Goal: Task Accomplishment & Management: Use online tool/utility

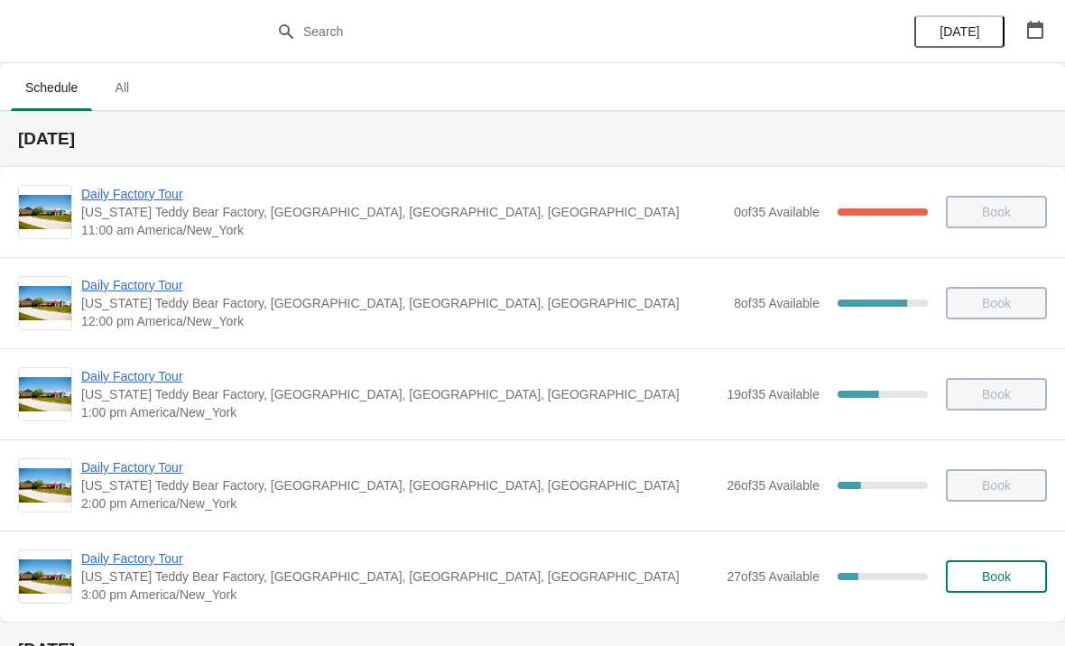
click at [111, 475] on span "Daily Factory Tour" at bounding box center [399, 467] width 636 height 18
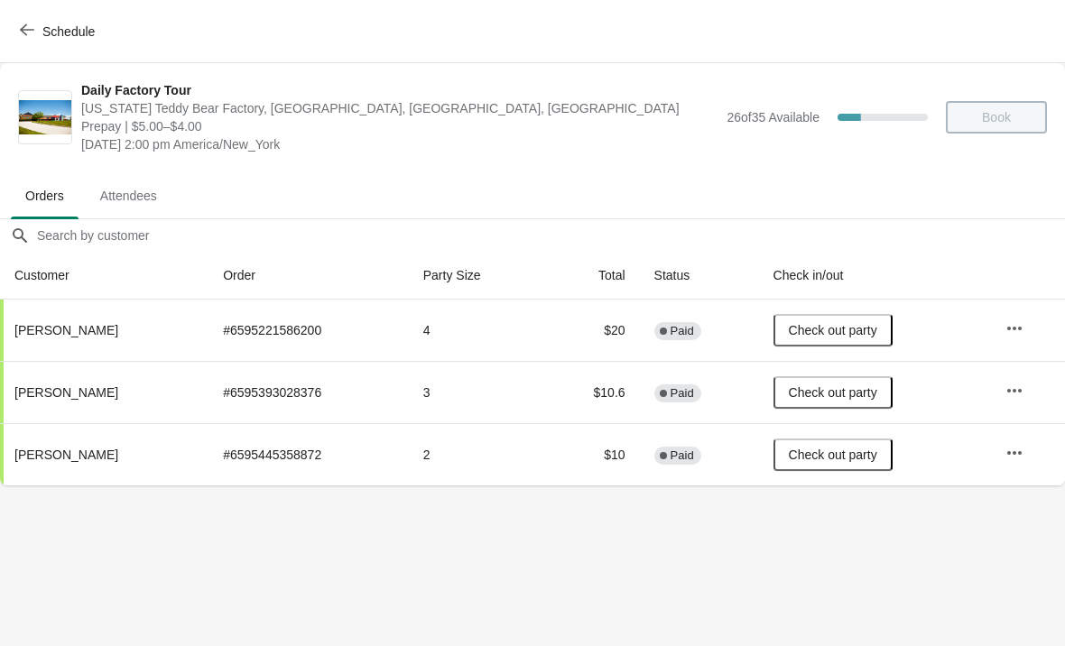
click at [30, 38] on span "button" at bounding box center [27, 31] width 14 height 17
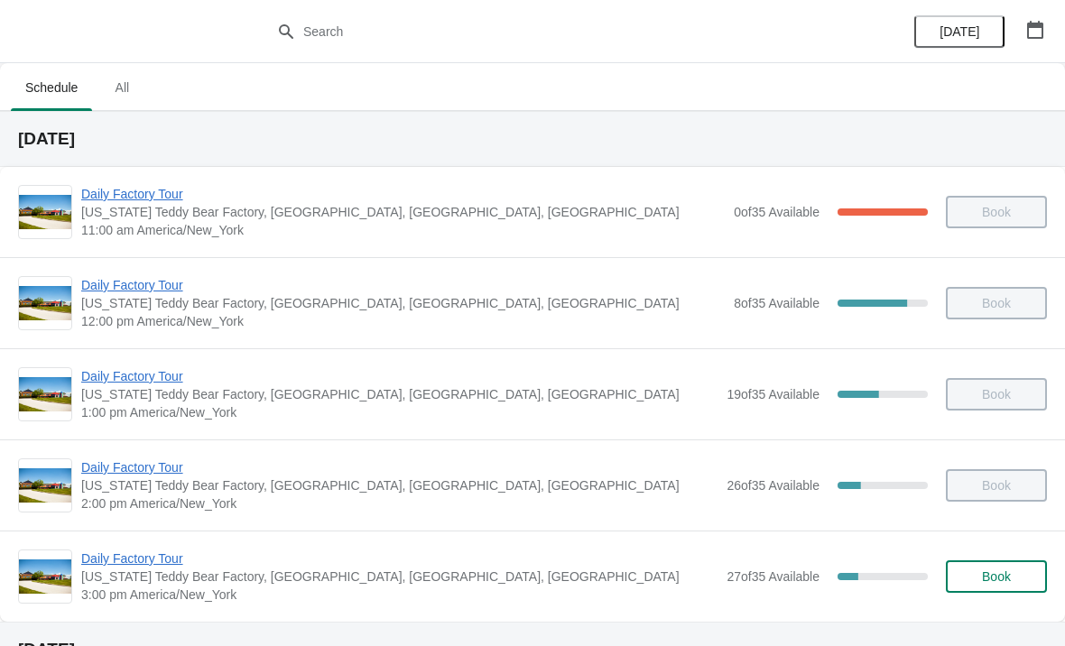
click at [120, 561] on span "Daily Factory Tour" at bounding box center [399, 559] width 636 height 18
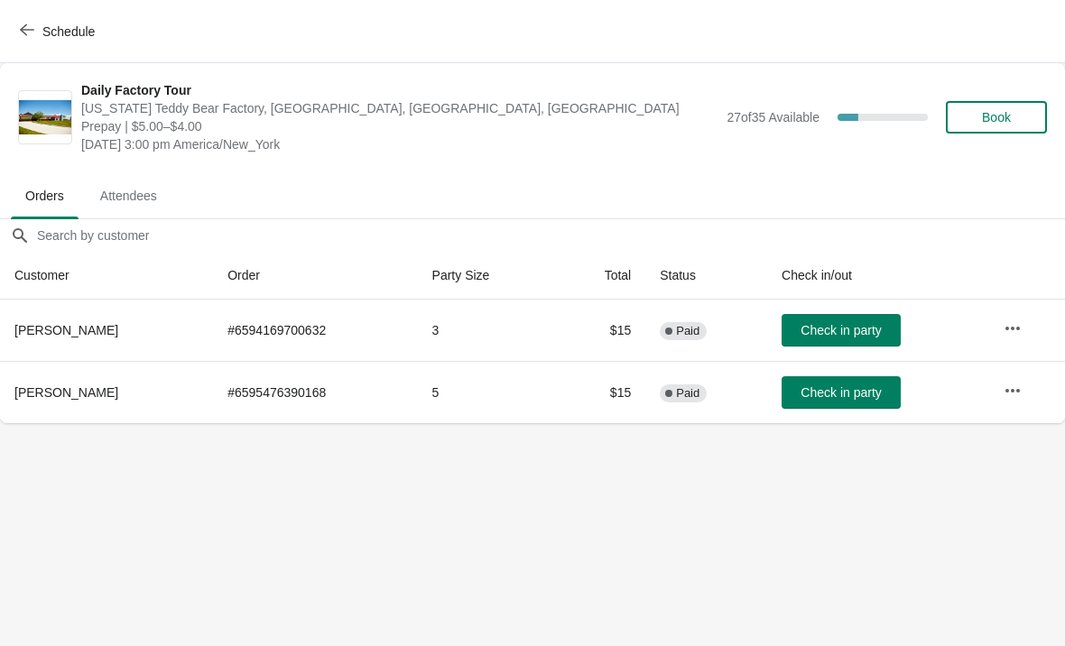
click at [34, 40] on button "Schedule" at bounding box center [59, 31] width 100 height 32
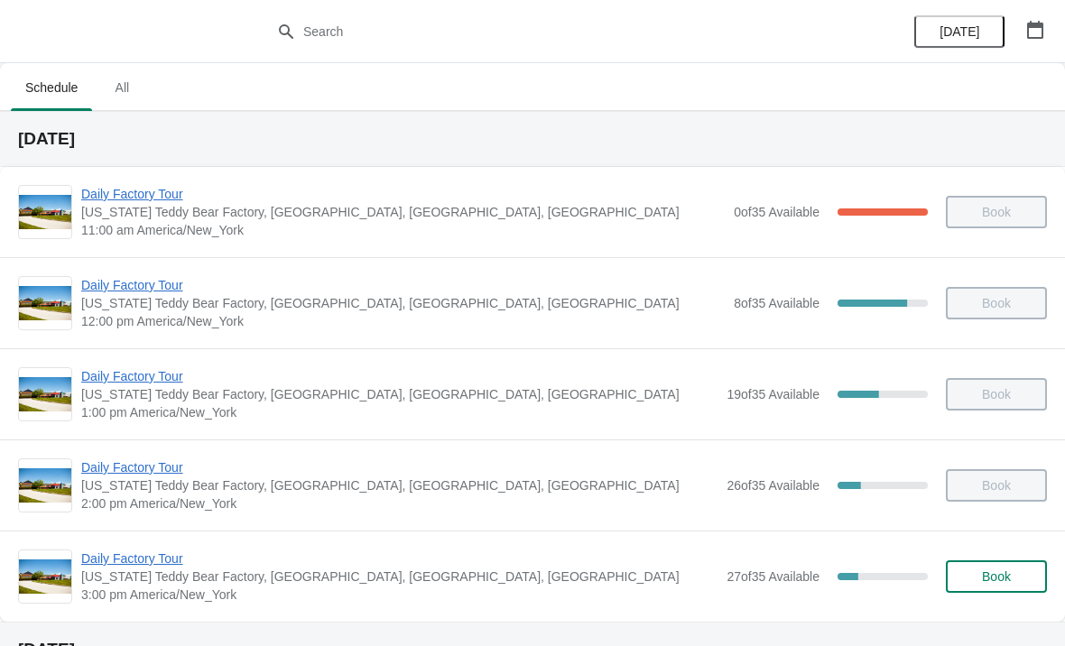
click at [133, 564] on span "Daily Factory Tour" at bounding box center [399, 559] width 636 height 18
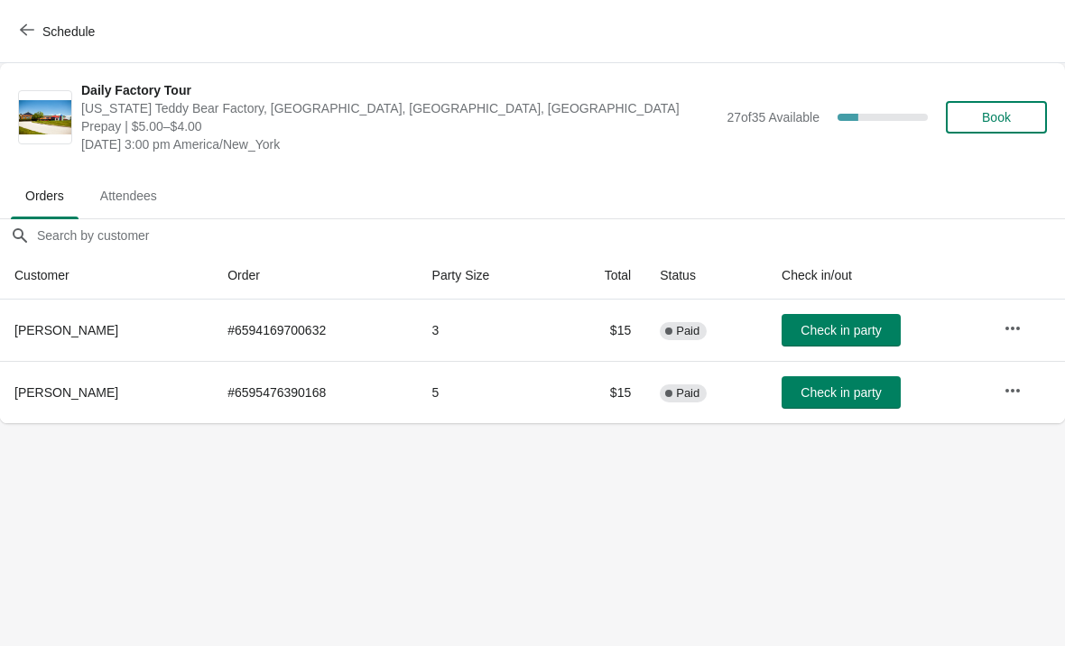
click at [25, 39] on span "button" at bounding box center [27, 31] width 14 height 17
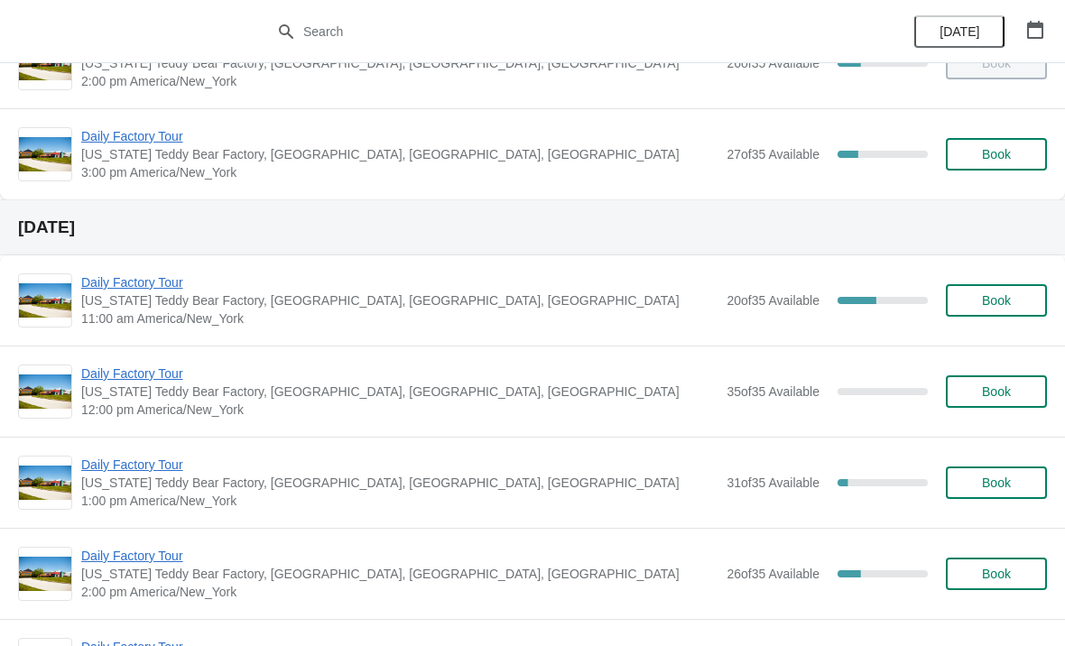
scroll to position [407, 0]
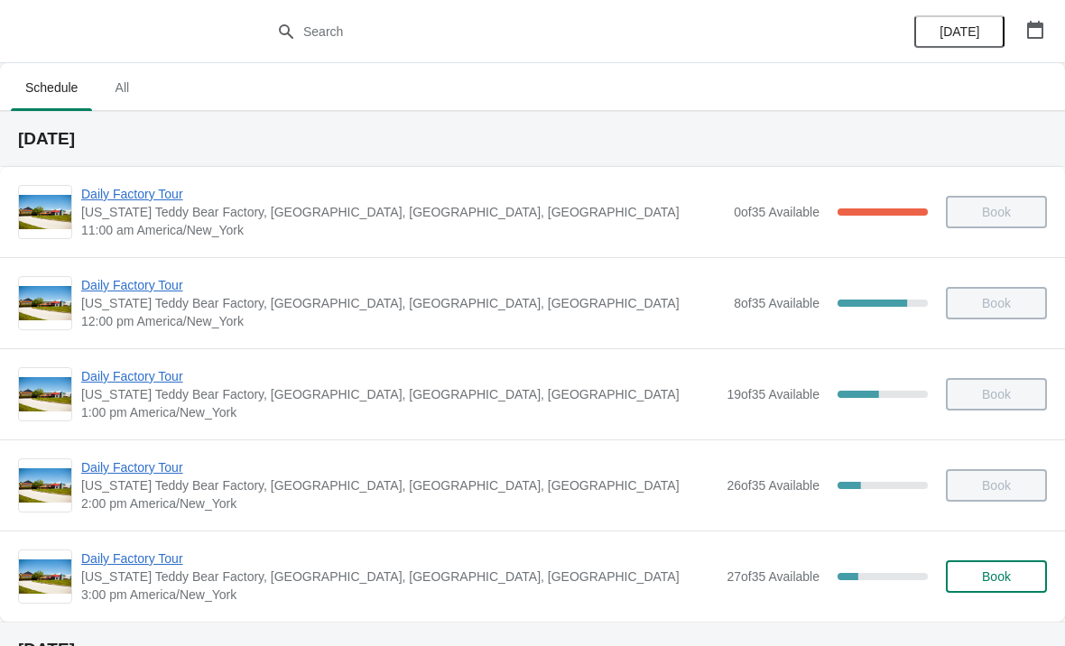
click at [116, 565] on span "Daily Factory Tour" at bounding box center [399, 559] width 636 height 18
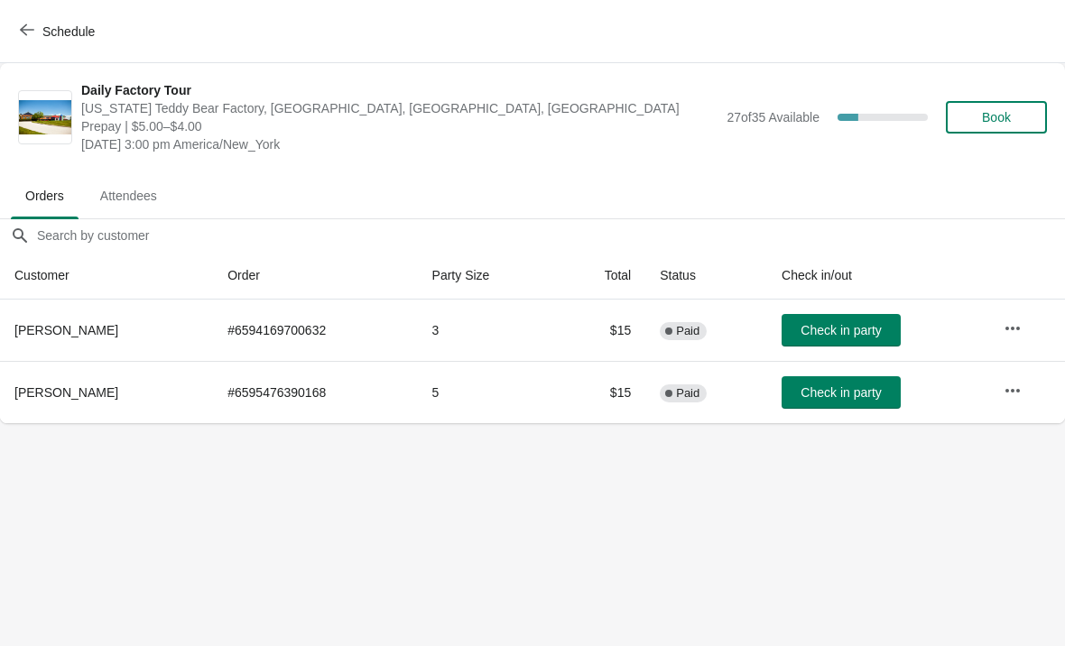
click at [883, 345] on button "Check in party" at bounding box center [840, 330] width 119 height 32
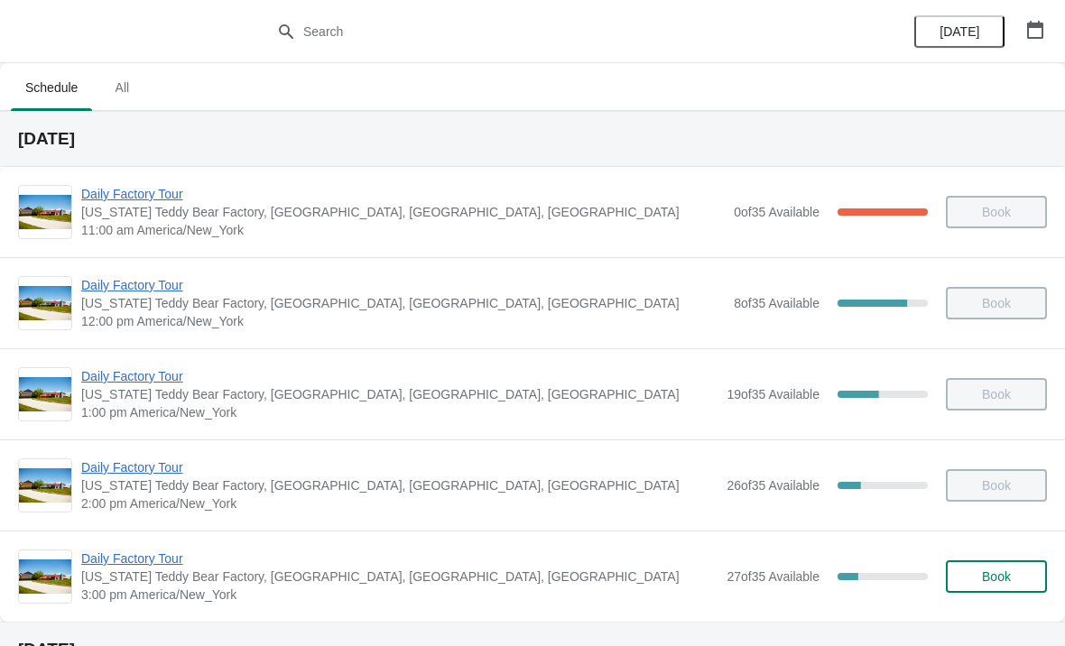
click at [158, 565] on span "Daily Factory Tour" at bounding box center [399, 559] width 636 height 18
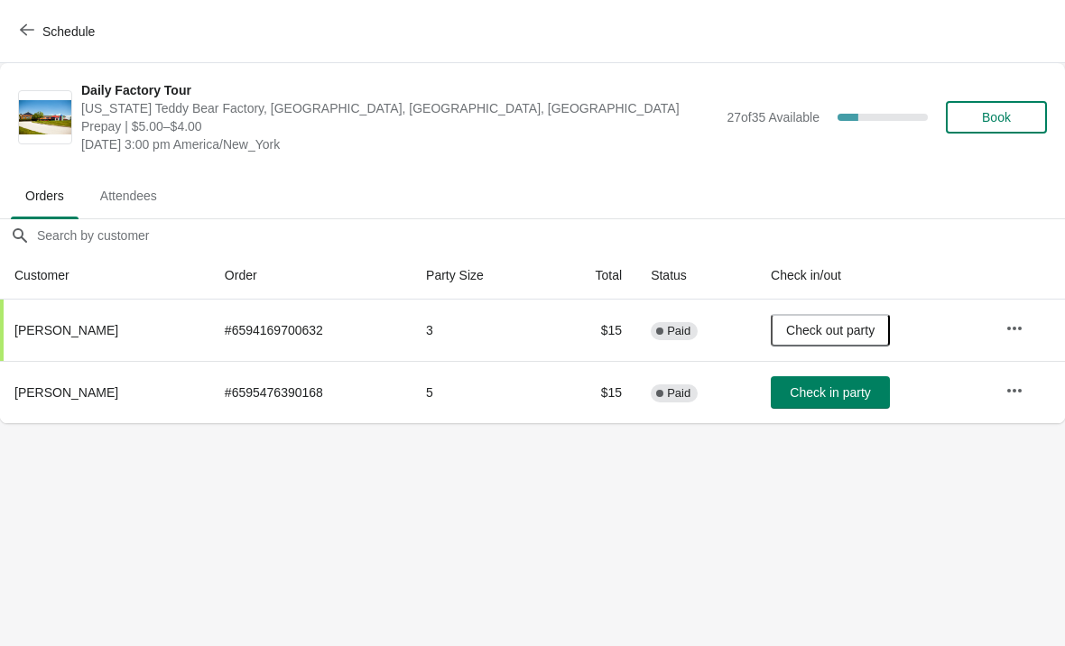
click at [832, 399] on span "Check in party" at bounding box center [830, 392] width 80 height 14
